Goal: Check status: Check status

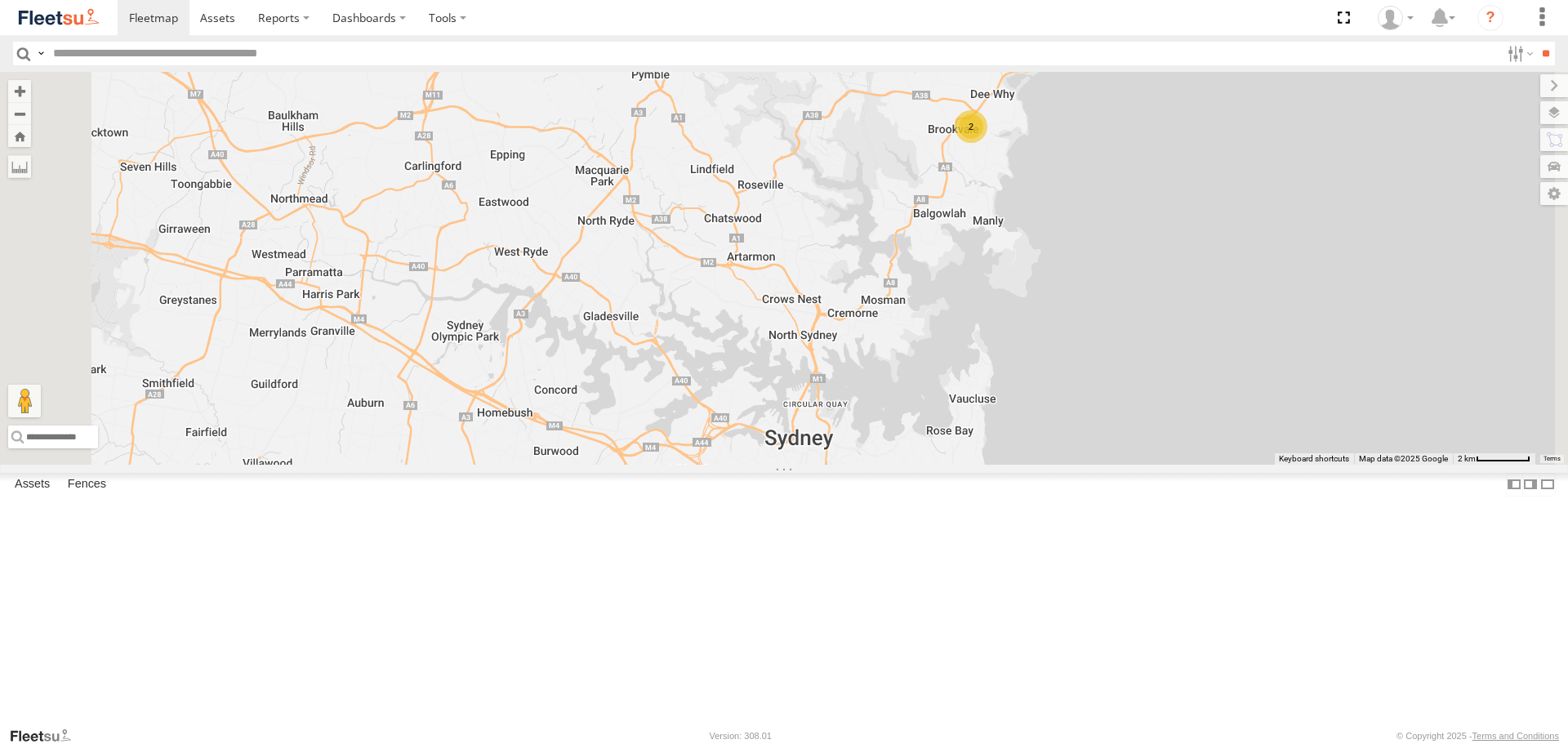
click at [0, 0] on span at bounding box center [0, 0] width 0 height 0
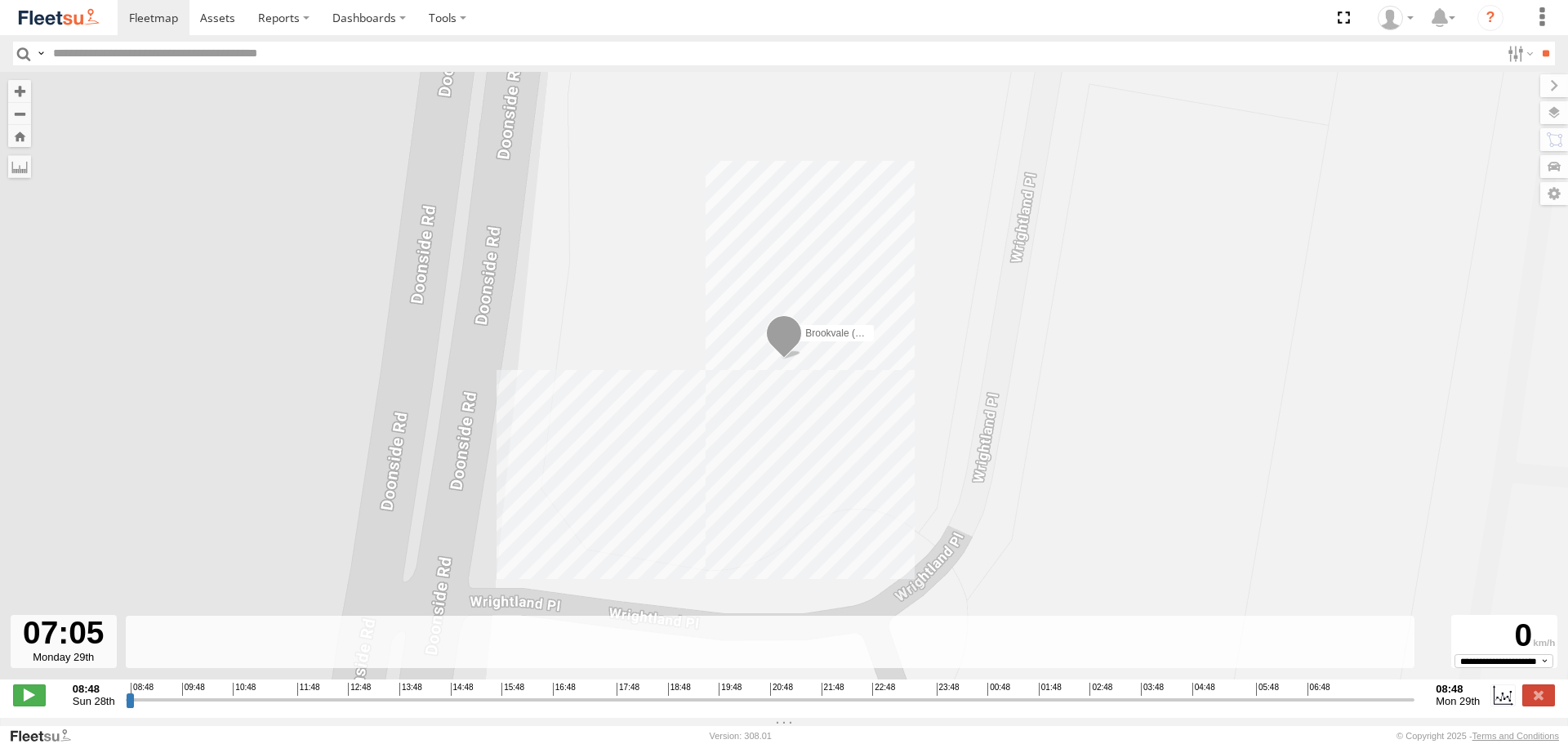
drag, startPoint x: 140, startPoint y: 708, endPoint x: 1318, endPoint y: 708, distance: 1178.0
type input "**********"
click at [1318, 707] on input "range" at bounding box center [770, 699] width 1289 height 16
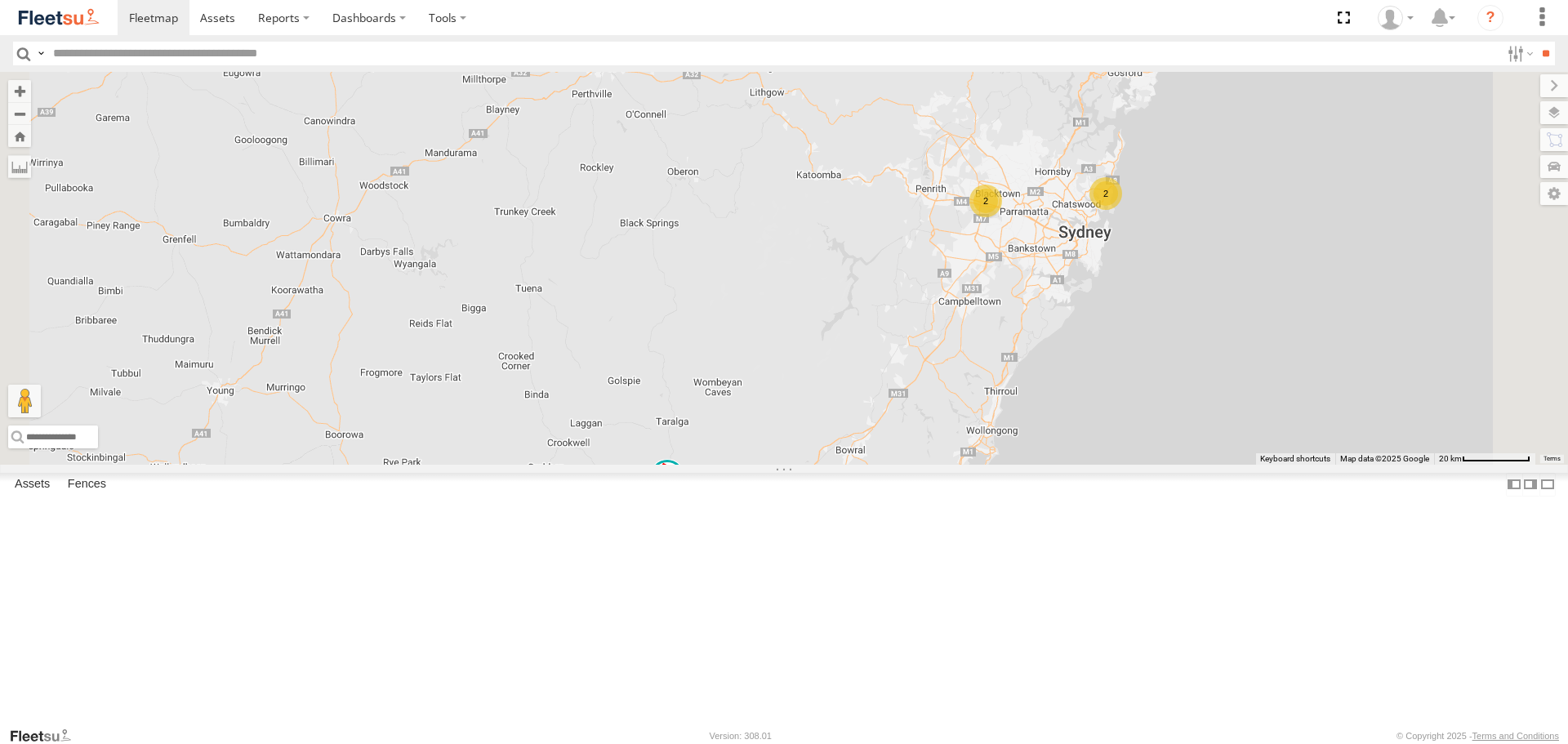
click at [0, 0] on span at bounding box center [0, 0] width 0 height 0
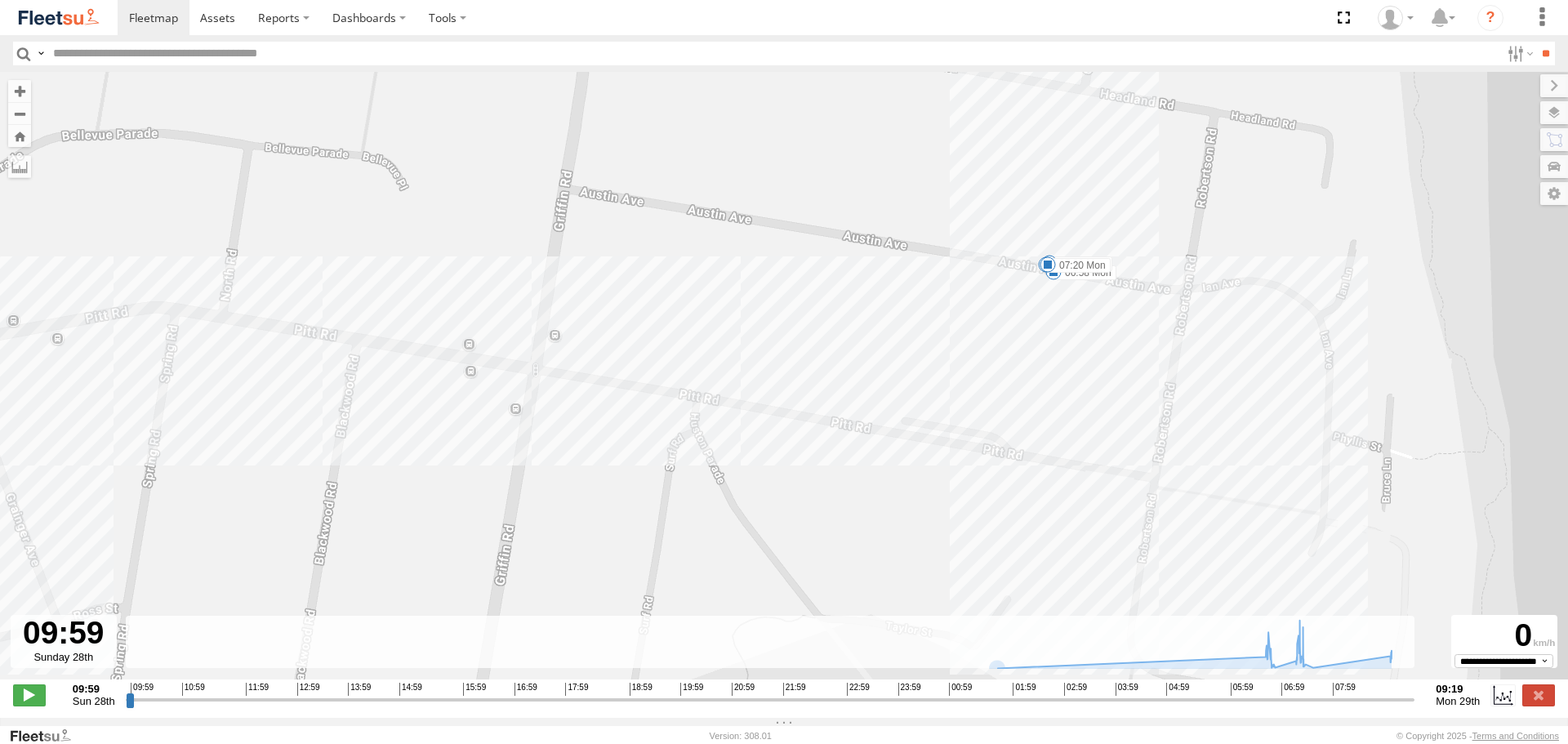
drag, startPoint x: 1116, startPoint y: 474, endPoint x: 1106, endPoint y: 568, distance: 94.5
click at [1106, 568] on div "SPARE (T04) 06:46 Mon 06:58 Mon 07:02 Mon 07:16 Mon 07:20 Mon 07:31 Mon 07:39 M…" at bounding box center [784, 384] width 1568 height 625
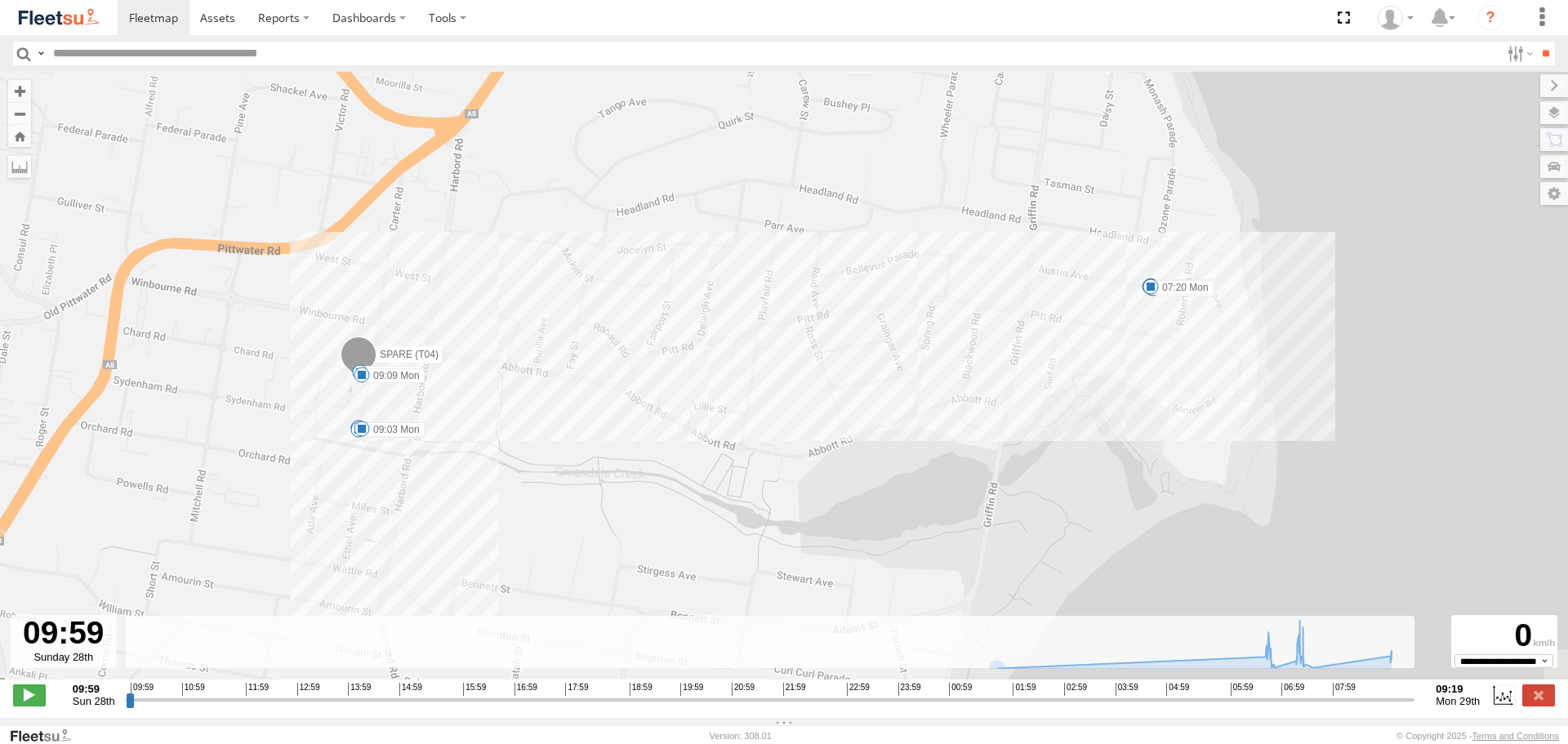
drag, startPoint x: 774, startPoint y: 518, endPoint x: 832, endPoint y: 315, distance: 211.1
click at [832, 315] on div "SPARE (T04) 06:46 Mon 06:58 Mon 07:02 Mon 07:16 Mon 07:20 Mon 07:31 Mon 07:39 M…" at bounding box center [784, 384] width 1568 height 625
drag, startPoint x: 130, startPoint y: 712, endPoint x: 1426, endPoint y: 669, distance: 1296.7
type input "**********"
click at [1415, 691] on input "range" at bounding box center [770, 699] width 1289 height 16
